Goal: Task Accomplishment & Management: Manage account settings

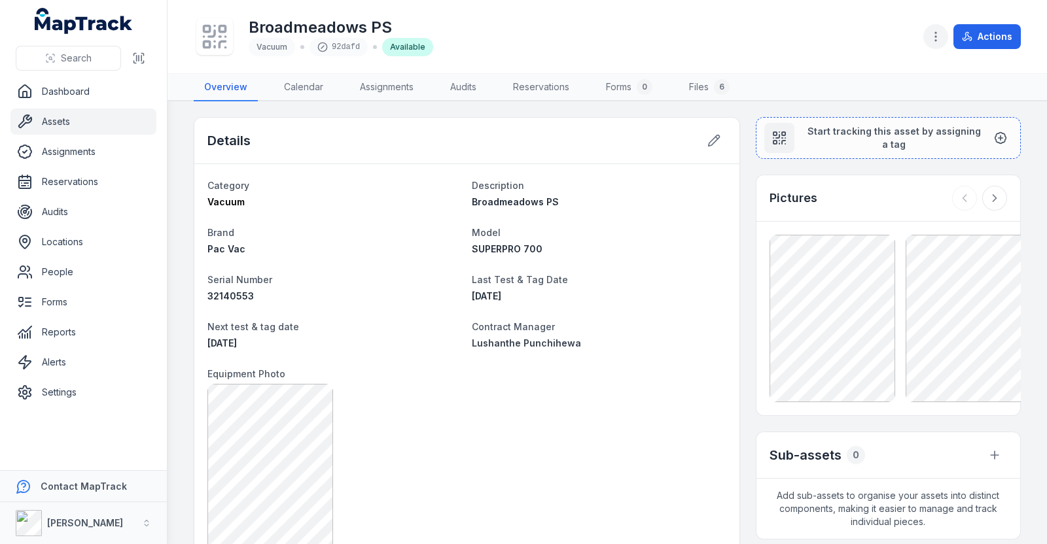
click at [929, 31] on button "button" at bounding box center [935, 36] width 25 height 25
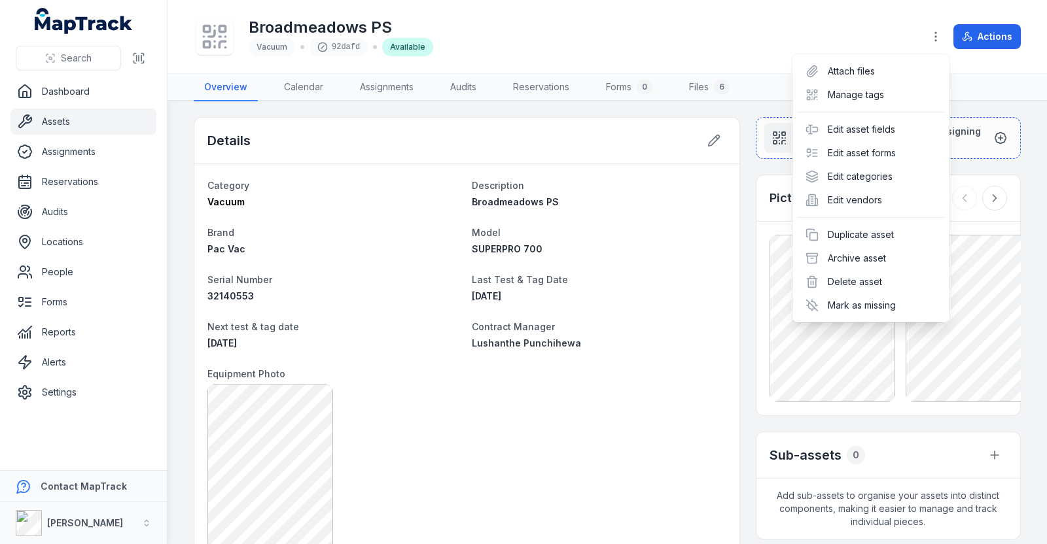
click at [585, 10] on div "Broadmeadows PS Vacuum 92dafd Available Actions" at bounding box center [607, 36] width 827 height 63
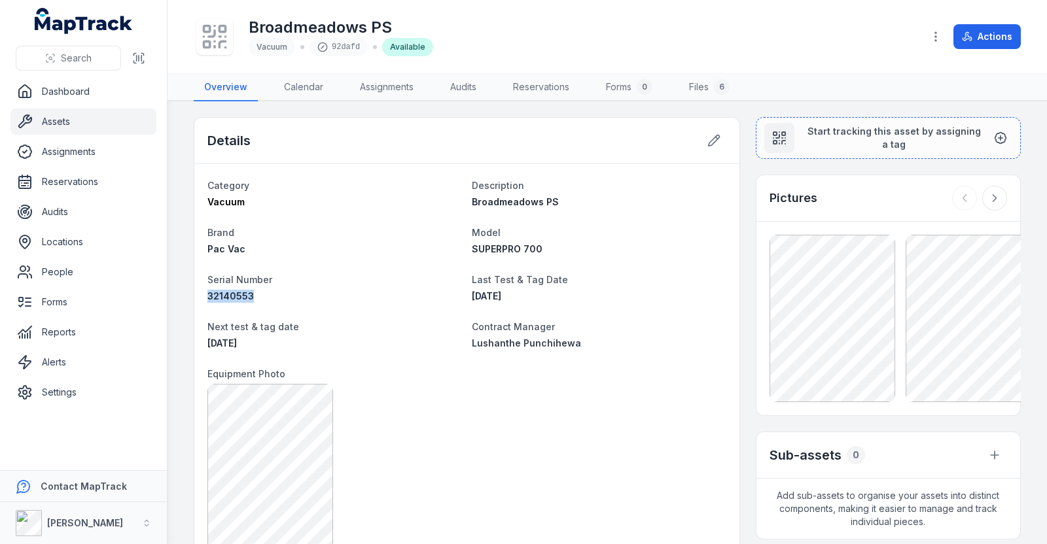
drag, startPoint x: 255, startPoint y: 291, endPoint x: 216, endPoint y: 290, distance: 39.3
click at [209, 299] on div "32140553" at bounding box center [334, 296] width 254 height 13
copy span "32140553"
click at [77, 69] on button "Search" at bounding box center [68, 58] width 105 height 25
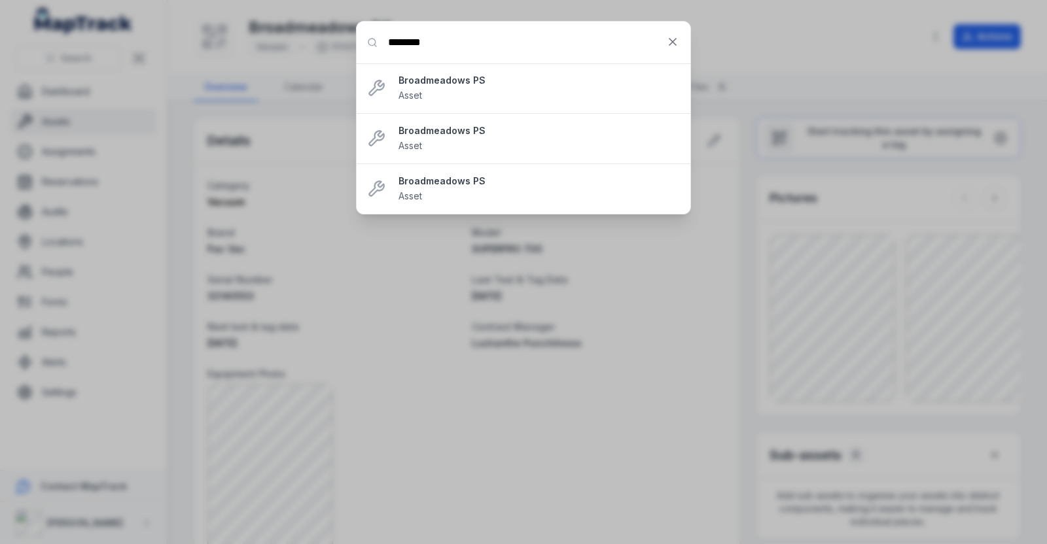
type input "********"
click at [553, 50] on input "********" at bounding box center [524, 43] width 334 height 42
click at [675, 52] on button at bounding box center [672, 41] width 25 height 25
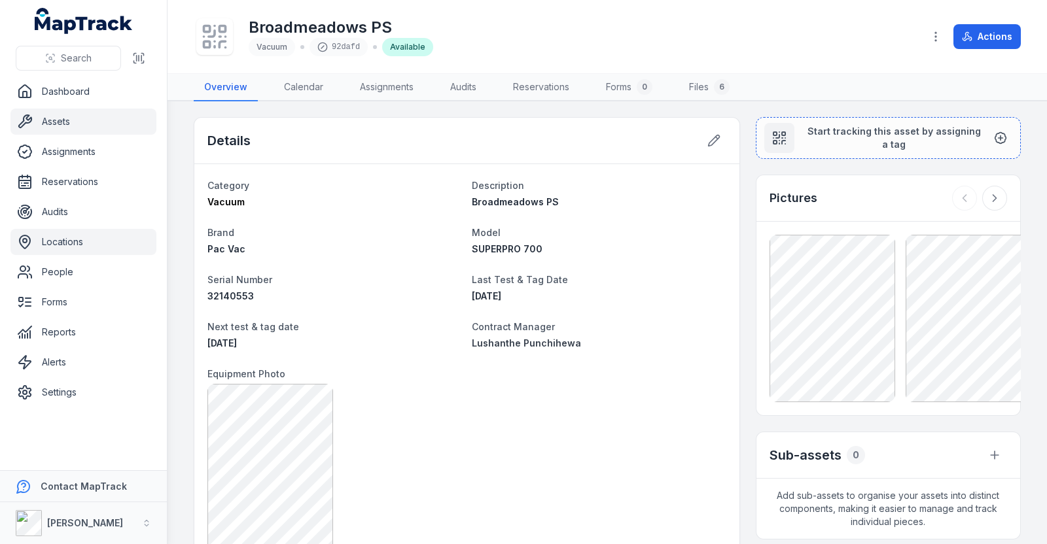
click at [81, 239] on link "Locations" at bounding box center [83, 242] width 146 height 26
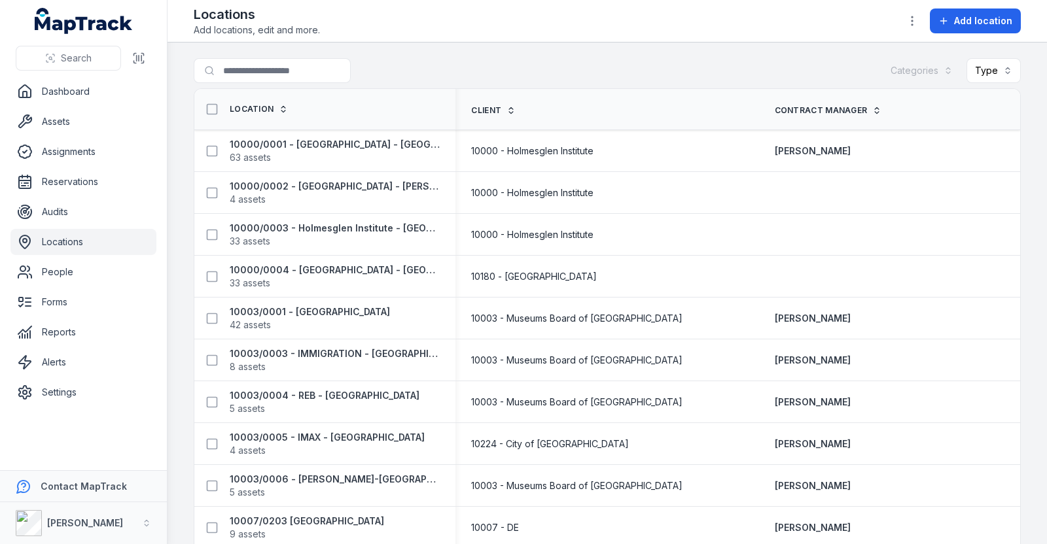
click at [343, 89] on th "Location" at bounding box center [324, 109] width 261 height 41
drag, startPoint x: 314, startPoint y: 83, endPoint x: 319, endPoint y: 70, distance: 13.9
click at [314, 82] on div "Search for locations Categories Type" at bounding box center [607, 73] width 827 height 30
click at [319, 71] on input "Search for locations" at bounding box center [298, 70] width 209 height 25
click at [537, 24] on div "Locations Add locations, edit and more. Add location" at bounding box center [607, 20] width 827 height 31
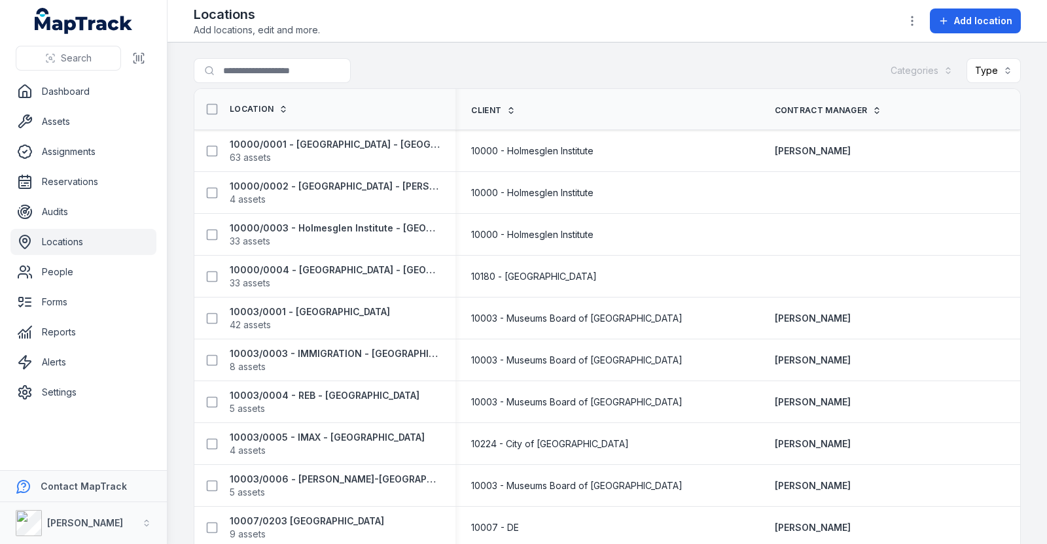
click at [305, 89] on th "Location" at bounding box center [324, 109] width 261 height 41
click at [287, 76] on input "Search for locations" at bounding box center [298, 70] width 209 height 25
paste input "**********"
type input "**********"
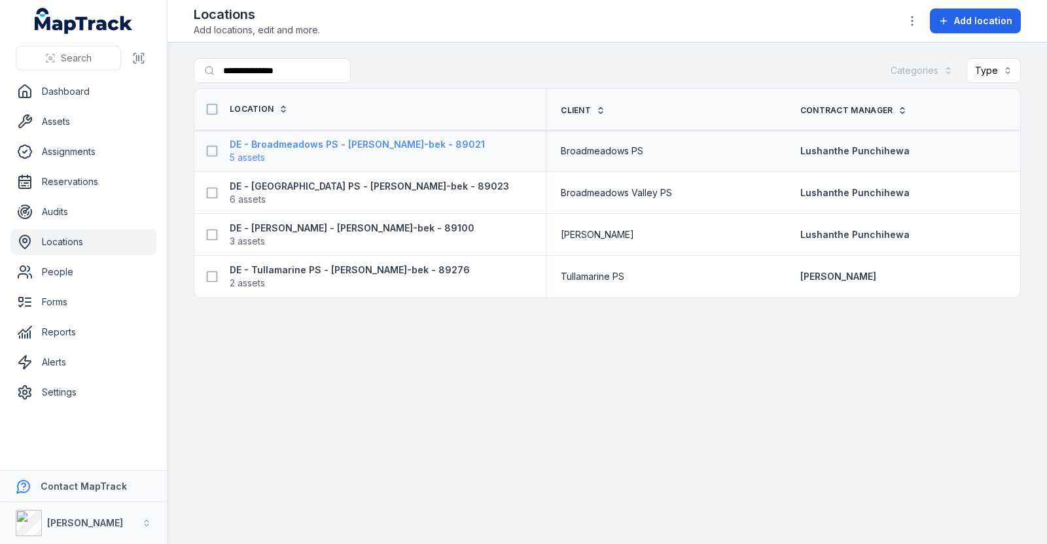
click at [395, 138] on strong "DE - Broadmeadows PS - [PERSON_NAME]-bek - 89021" at bounding box center [357, 144] width 255 height 13
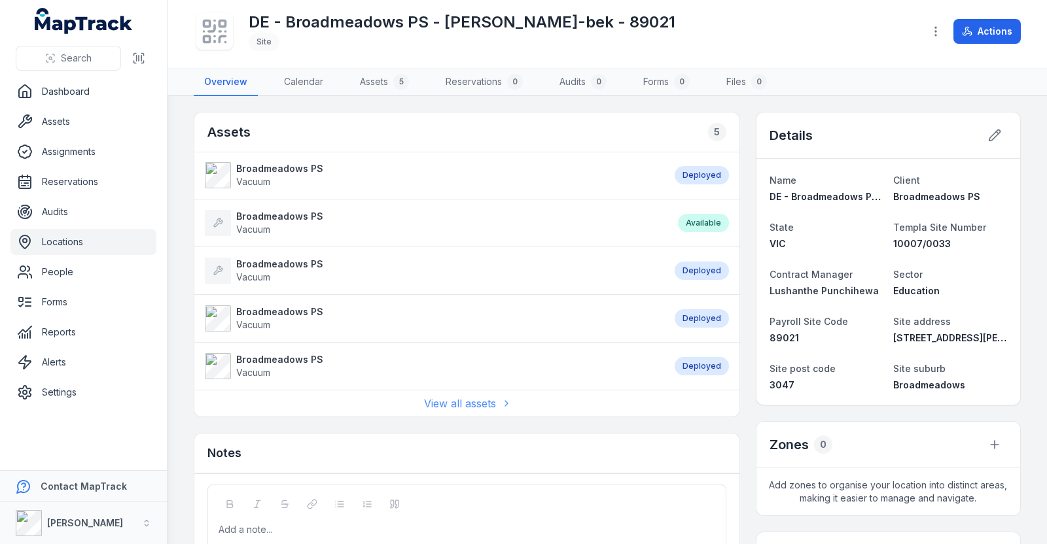
click at [461, 400] on link "View all assets" at bounding box center [466, 404] width 85 height 16
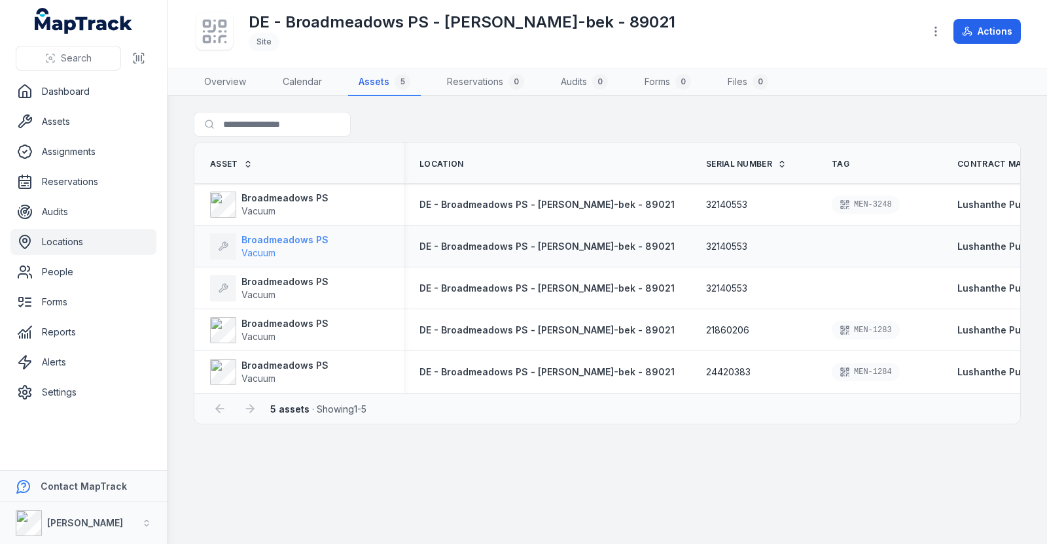
click at [317, 238] on strong "Broadmeadows PS" at bounding box center [284, 240] width 87 height 13
click at [285, 279] on strong "Broadmeadows PS" at bounding box center [284, 281] width 87 height 13
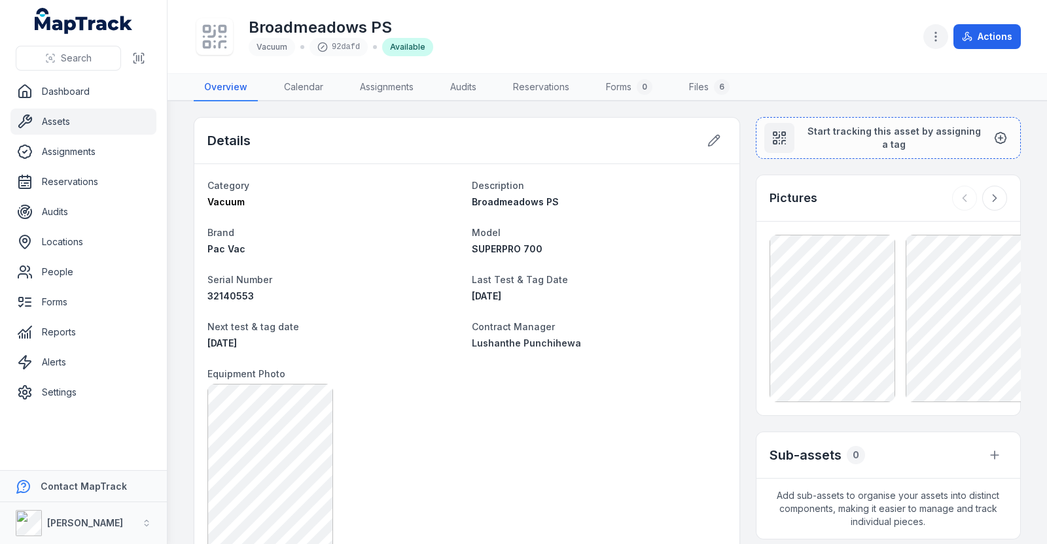
click at [928, 34] on button "button" at bounding box center [935, 36] width 25 height 25
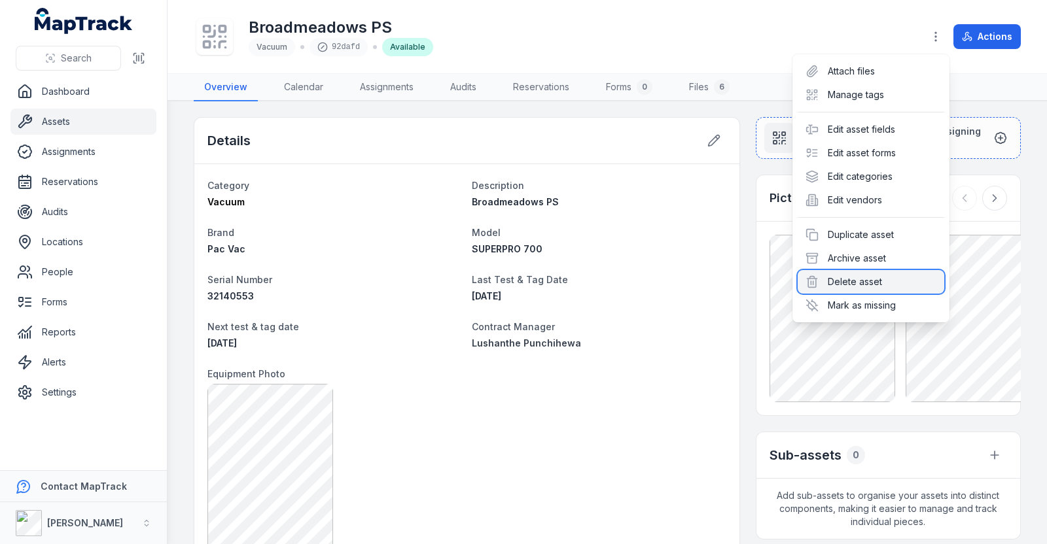
click at [864, 280] on div "Delete asset" at bounding box center [871, 282] width 147 height 24
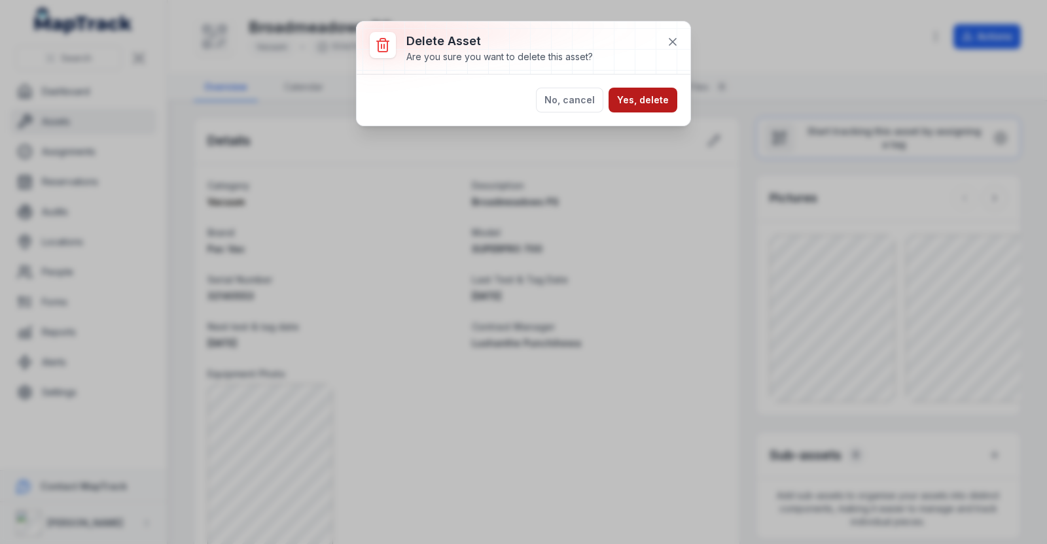
click at [643, 101] on button "Yes, delete" at bounding box center [643, 100] width 69 height 25
